Goal: Information Seeking & Learning: Learn about a topic

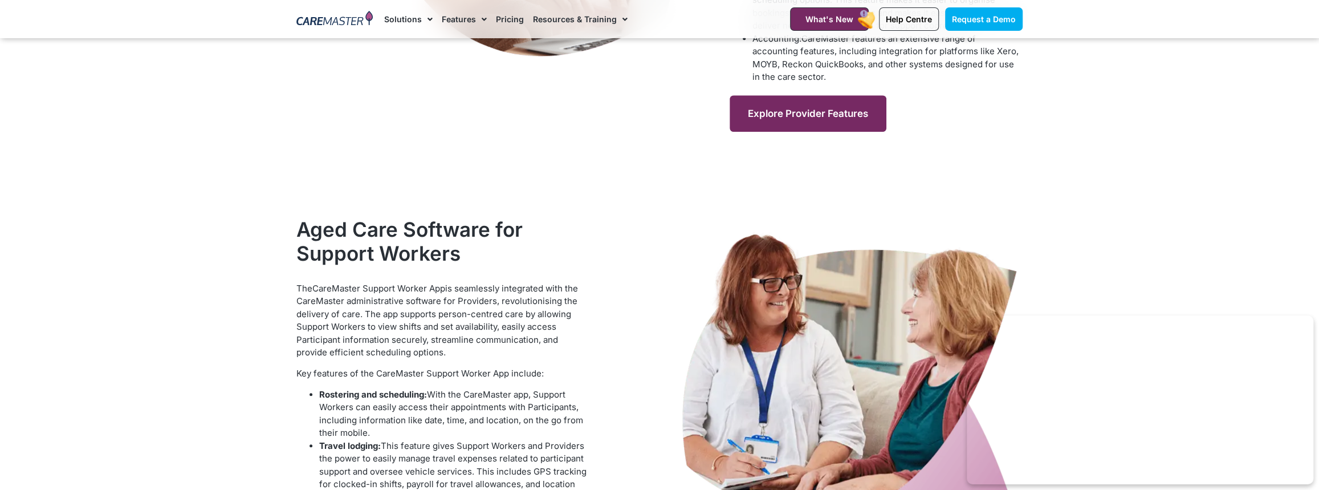
scroll to position [782, 0]
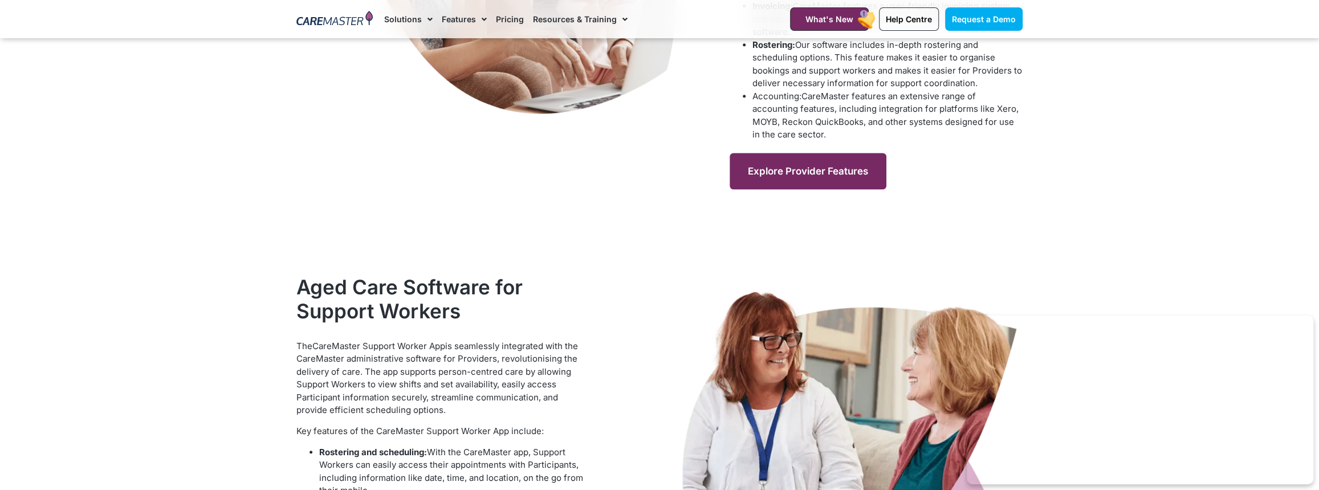
click at [784, 160] on link "Explore Provider Features" at bounding box center [808, 171] width 157 height 36
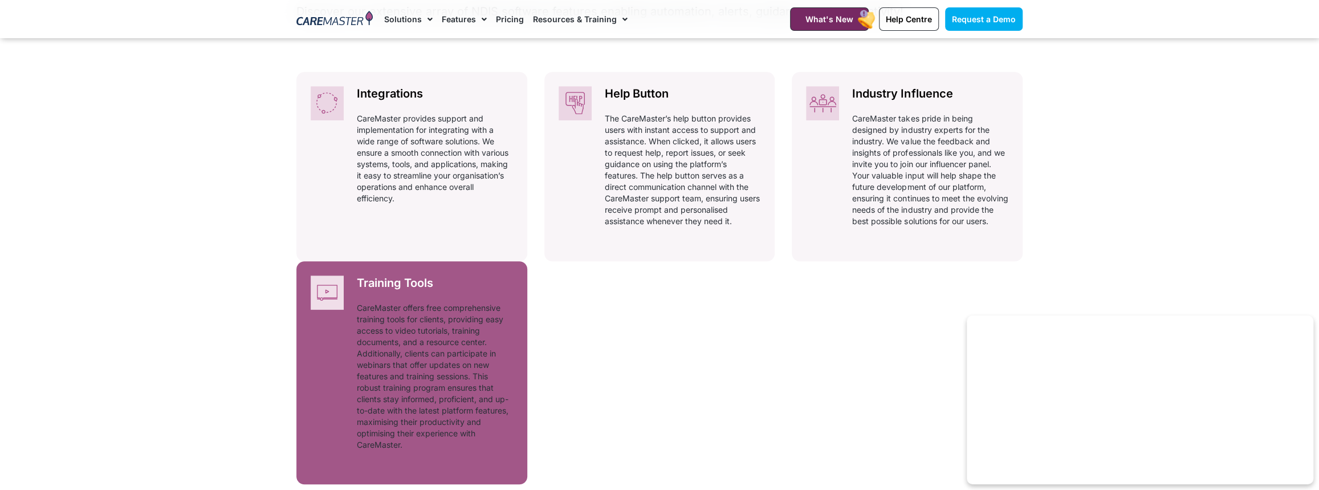
scroll to position [574, 0]
click at [395, 329] on p "CareMaster offers free comprehensive training tools for clients, providing easy…" at bounding box center [435, 376] width 156 height 148
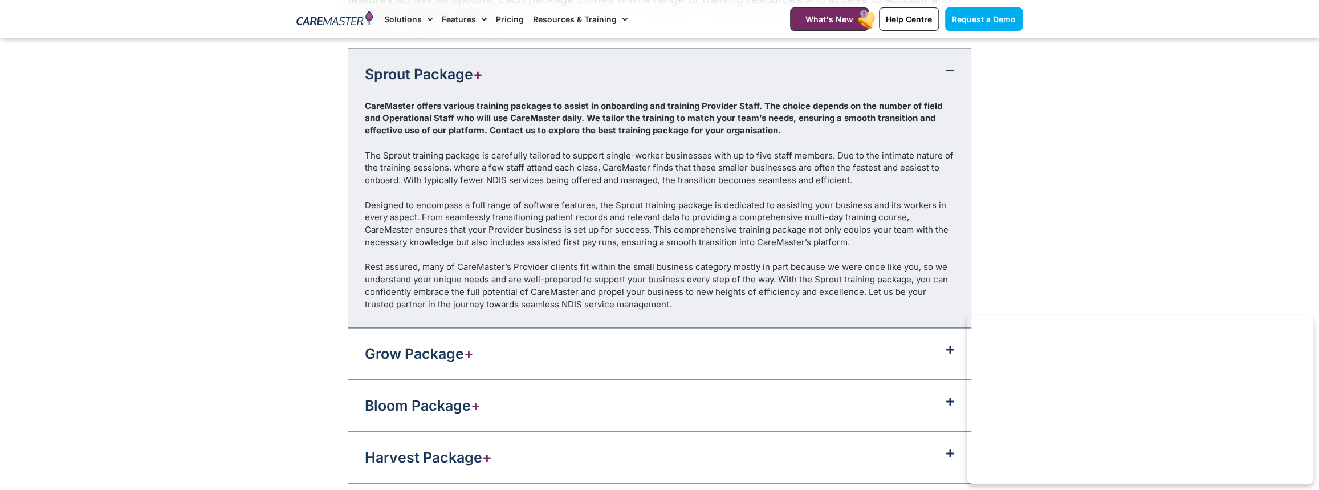
scroll to position [1253, 0]
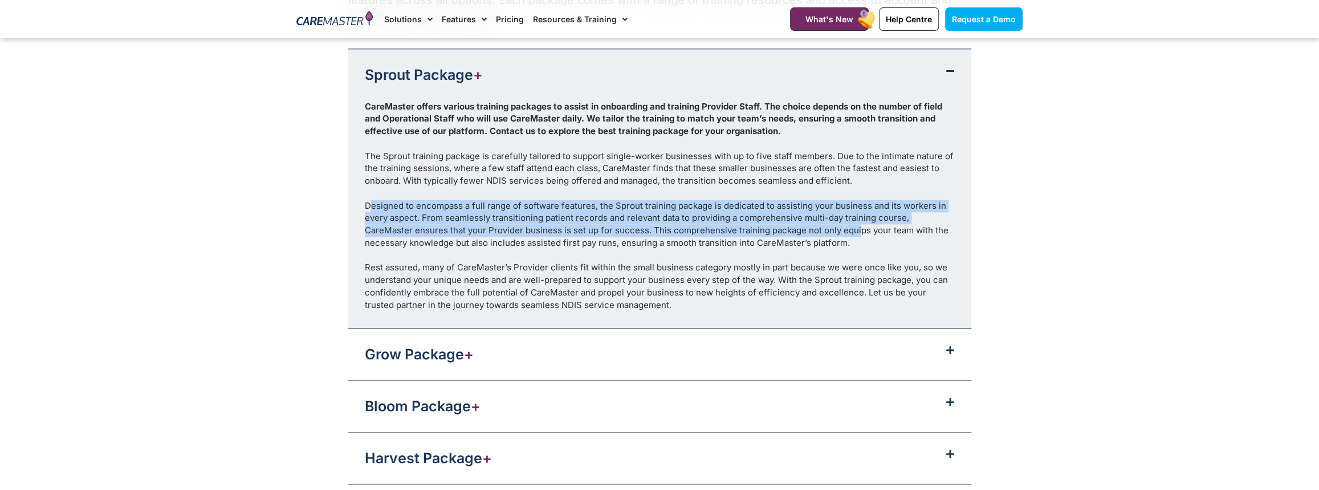
drag, startPoint x: 368, startPoint y: 245, endPoint x: 855, endPoint y: 274, distance: 487.6
click at [855, 249] on div "Designed to encompass a full range of software features, the Sprout training pa…" at bounding box center [659, 224] width 589 height 50
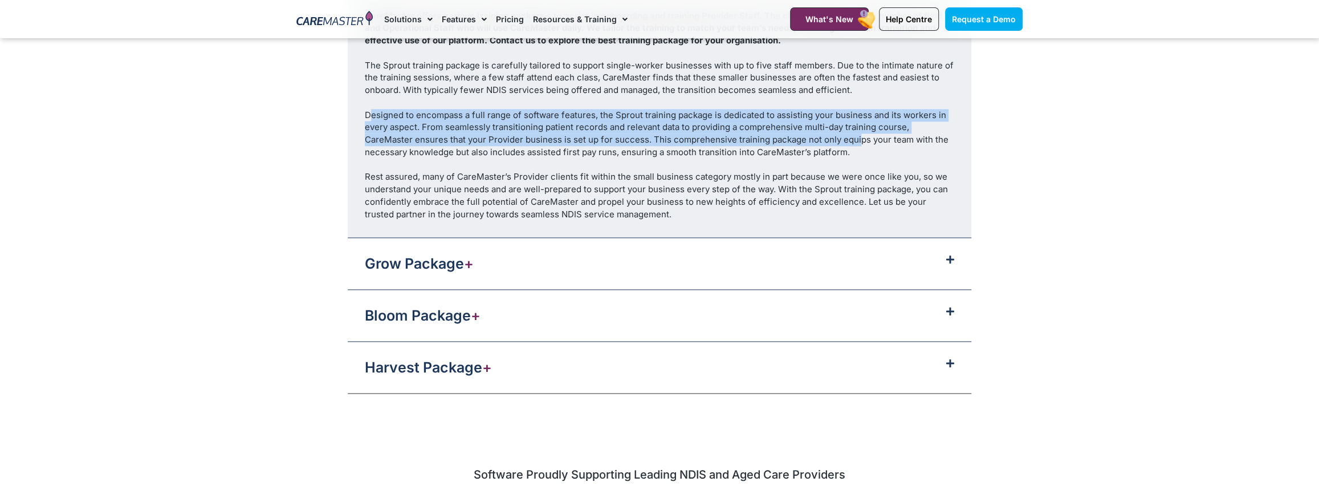
scroll to position [1347, 0]
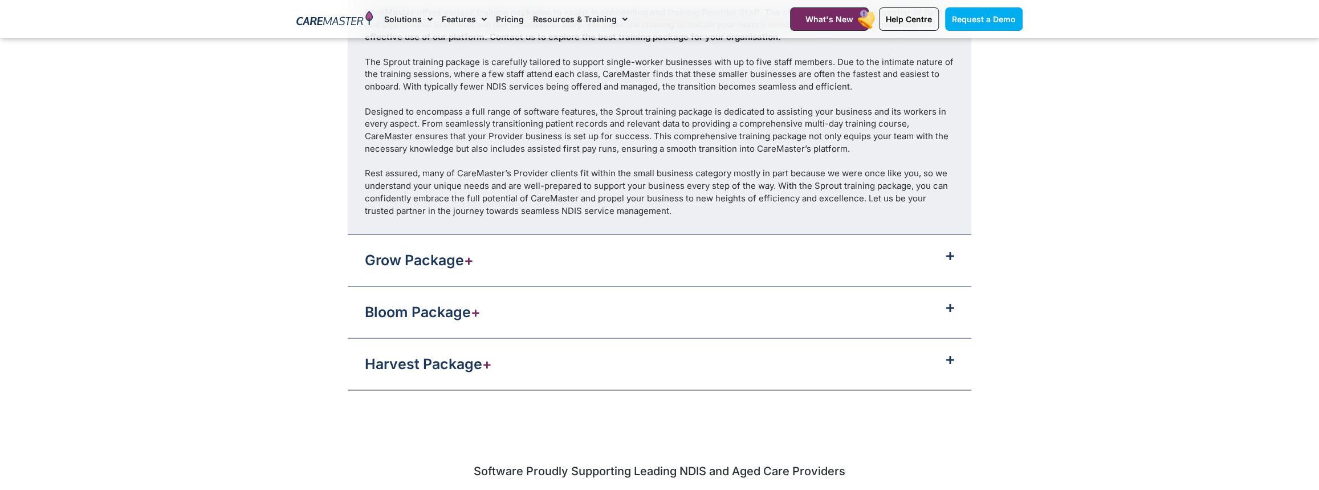
click at [940, 261] on span at bounding box center [947, 256] width 14 height 10
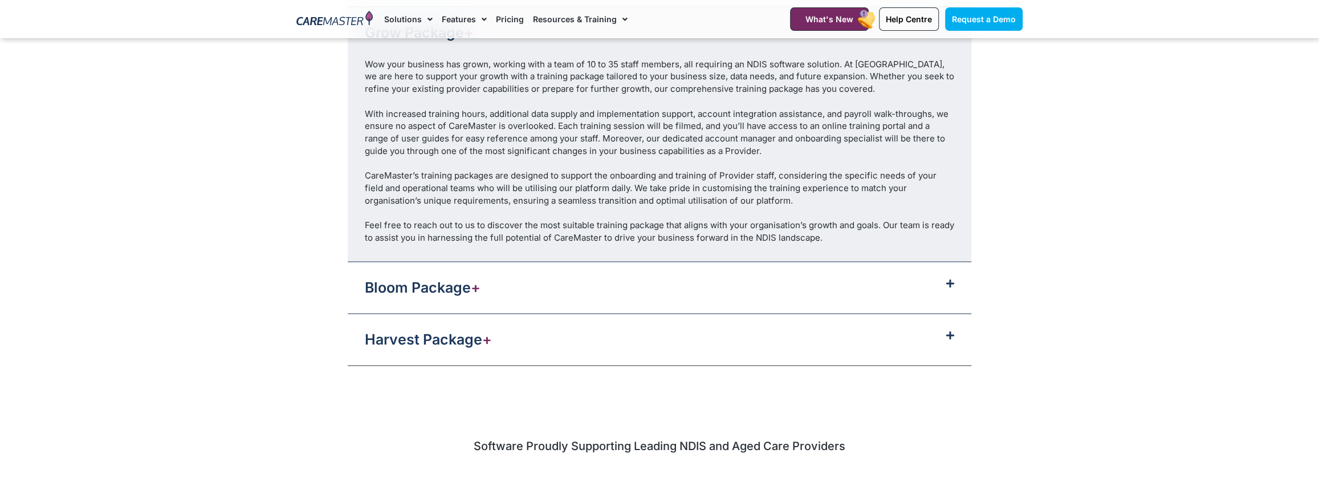
click at [940, 340] on span at bounding box center [947, 336] width 14 height 10
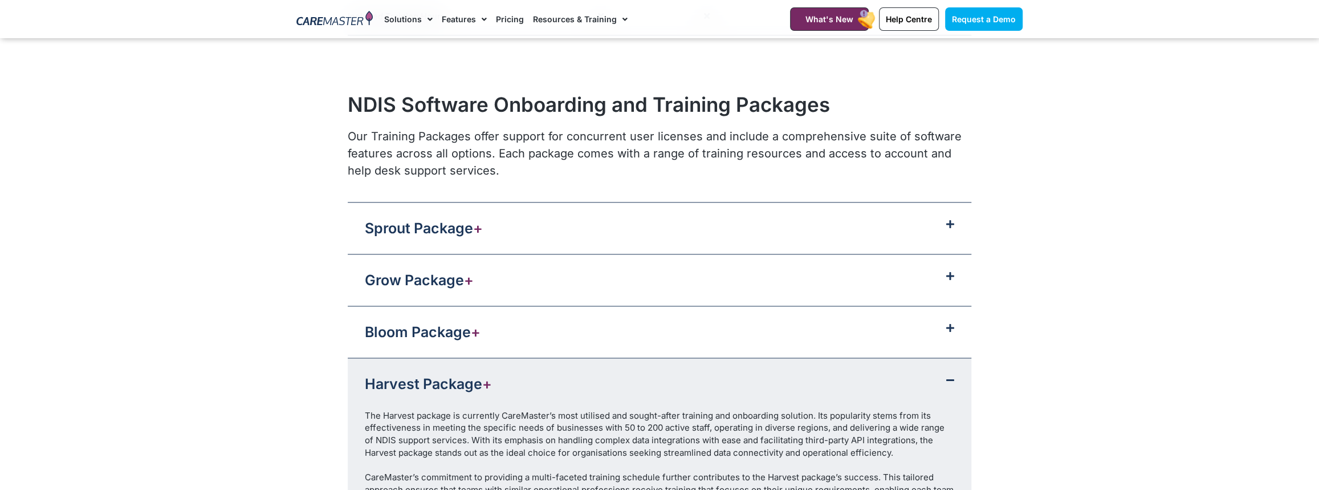
scroll to position [1094, 0]
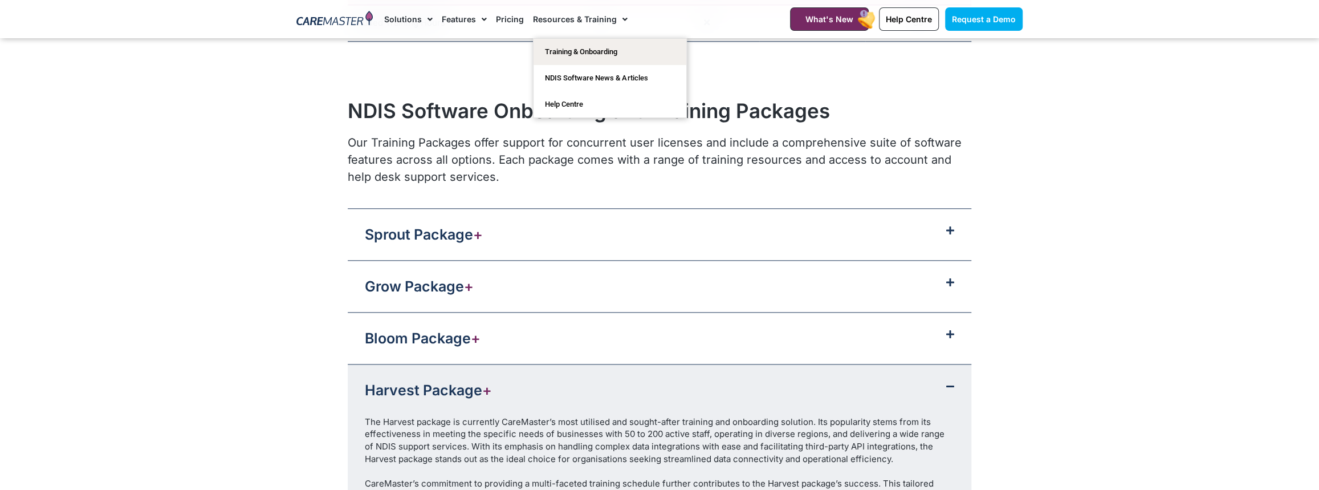
click at [607, 15] on link "Resources & Training" at bounding box center [580, 19] width 95 height 38
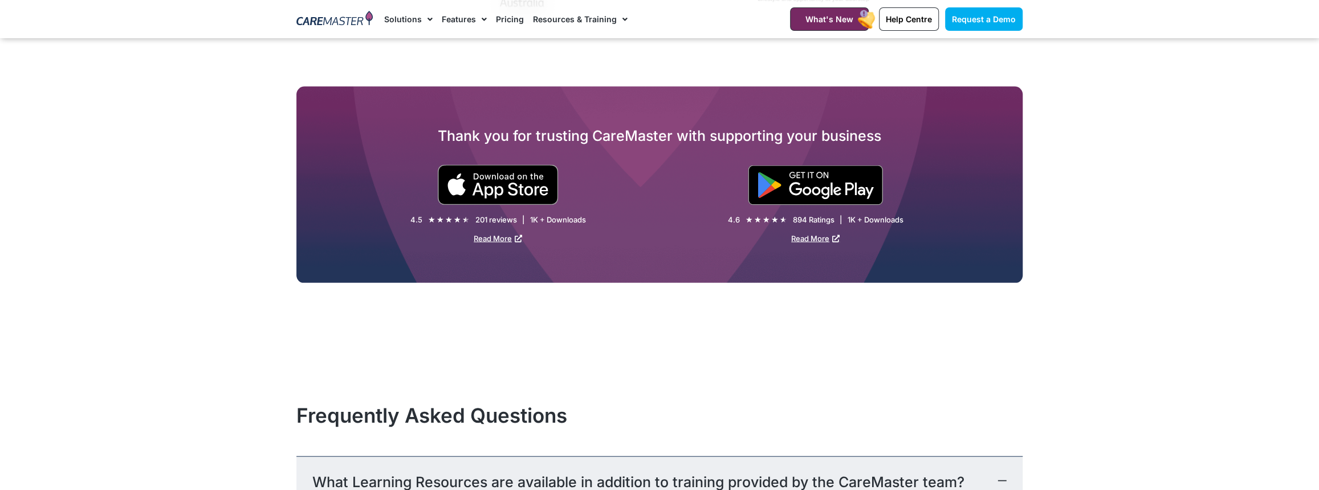
scroll to position [1657, 0]
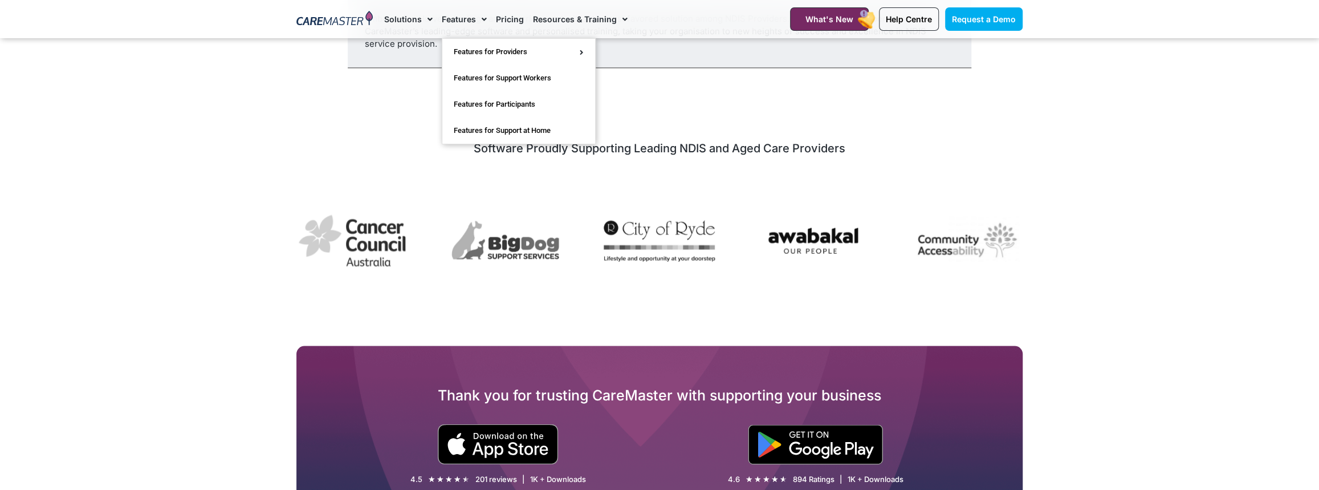
click at [457, 20] on link "Features" at bounding box center [464, 19] width 45 height 38
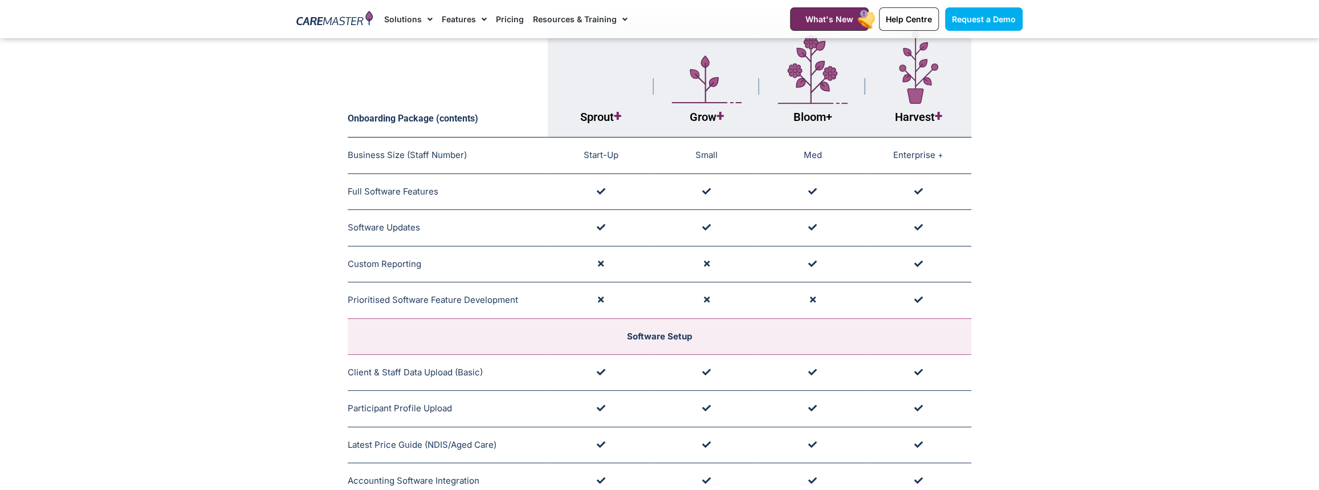
click at [457, 20] on link "Features" at bounding box center [464, 19] width 45 height 38
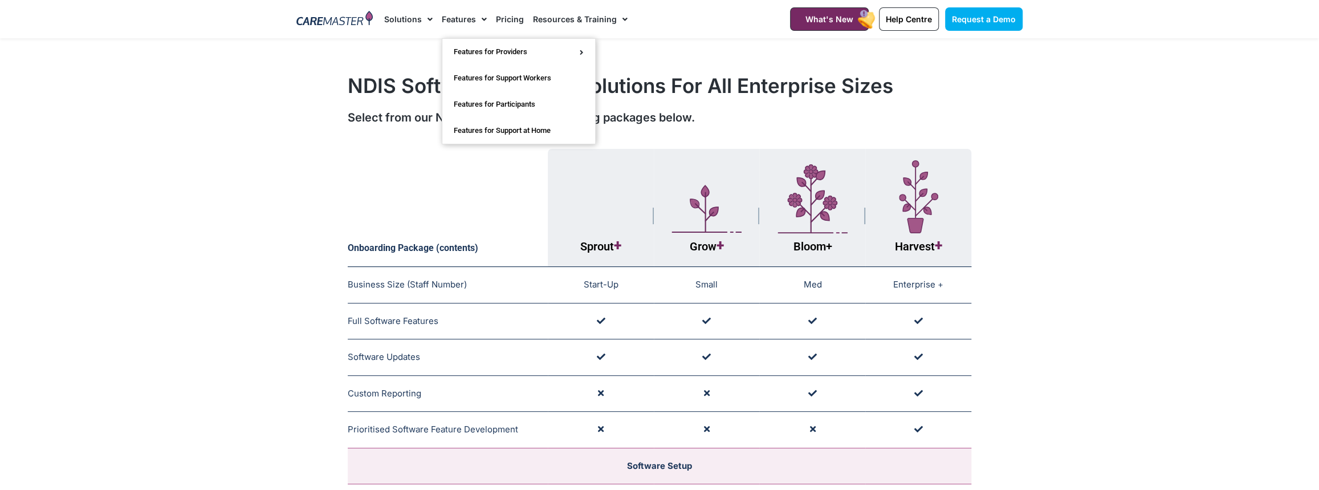
scroll to position [0, 0]
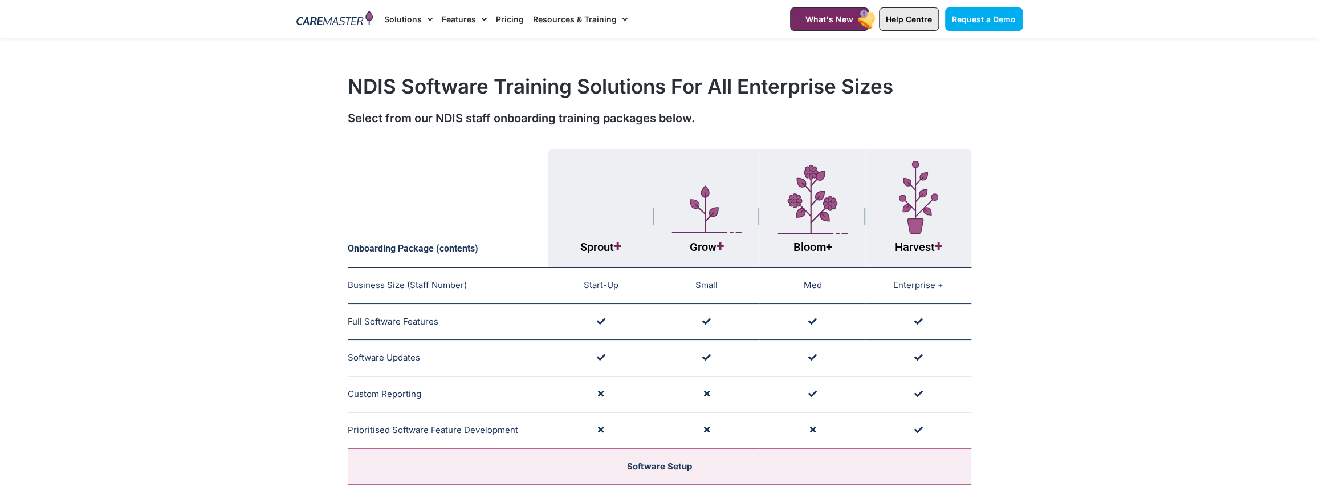
click at [882, 22] on link "Help Centre" at bounding box center [909, 18] width 60 height 23
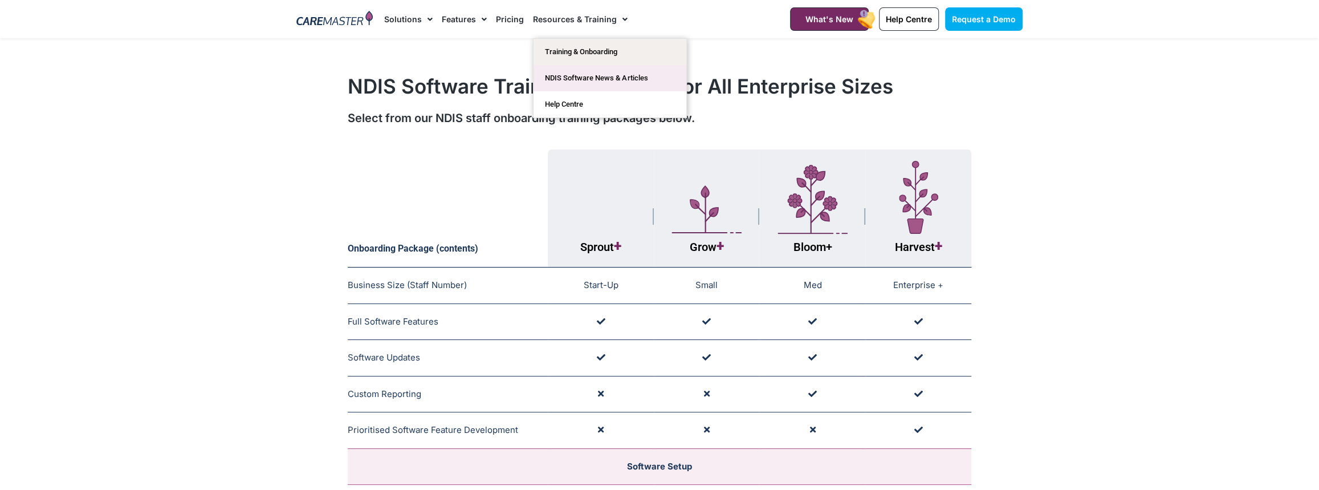
click at [620, 81] on link "NDIS Software News & Articles" at bounding box center [609, 78] width 153 height 26
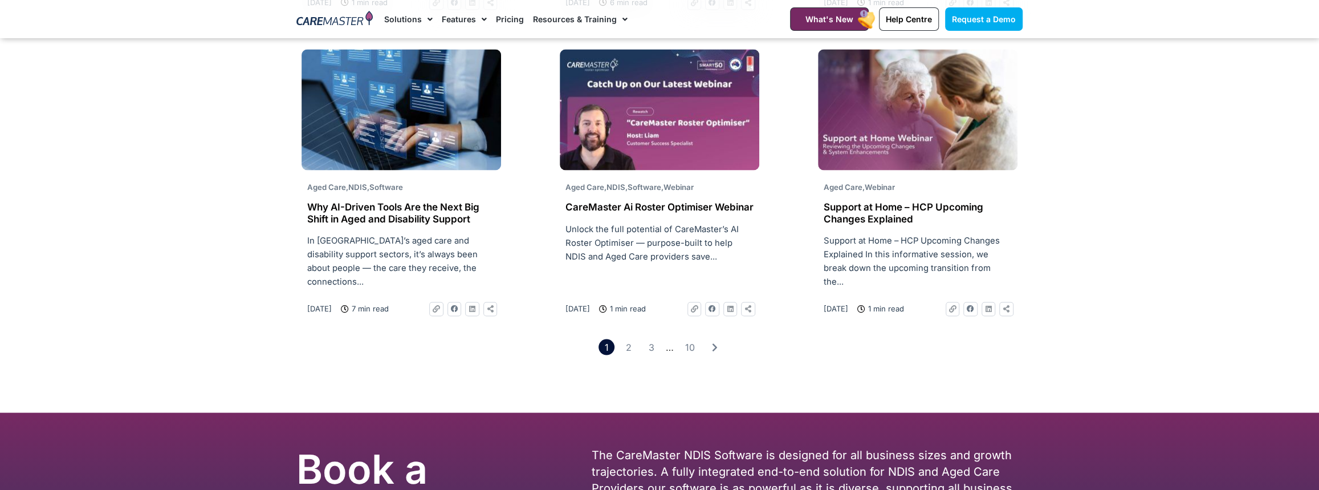
scroll to position [1759, 0]
click at [694, 134] on img at bounding box center [659, 110] width 199 height 121
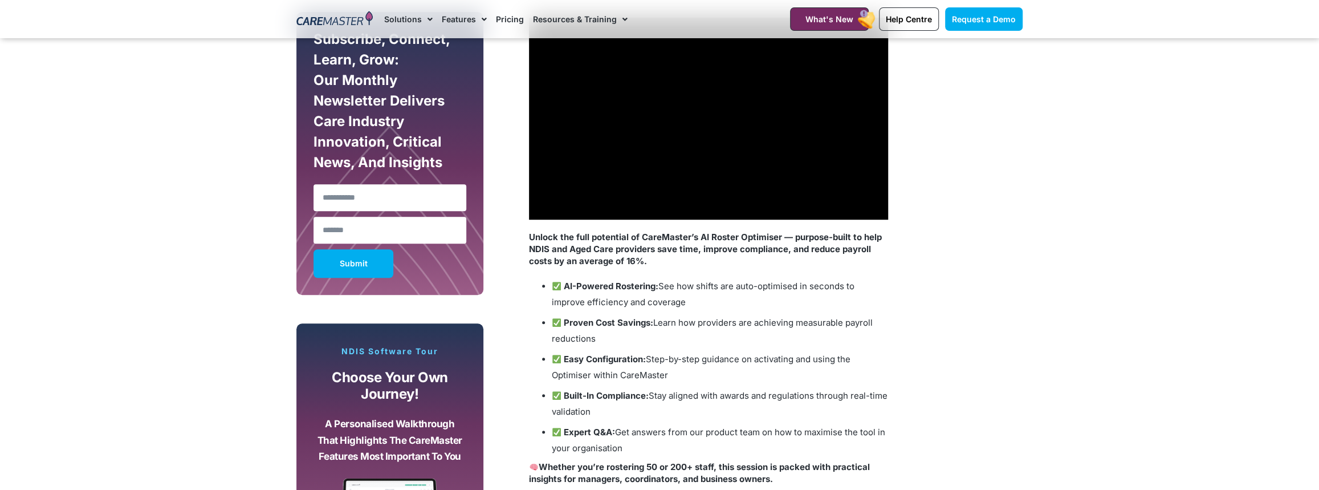
scroll to position [622, 0]
